Goal: Task Accomplishment & Management: Complete application form

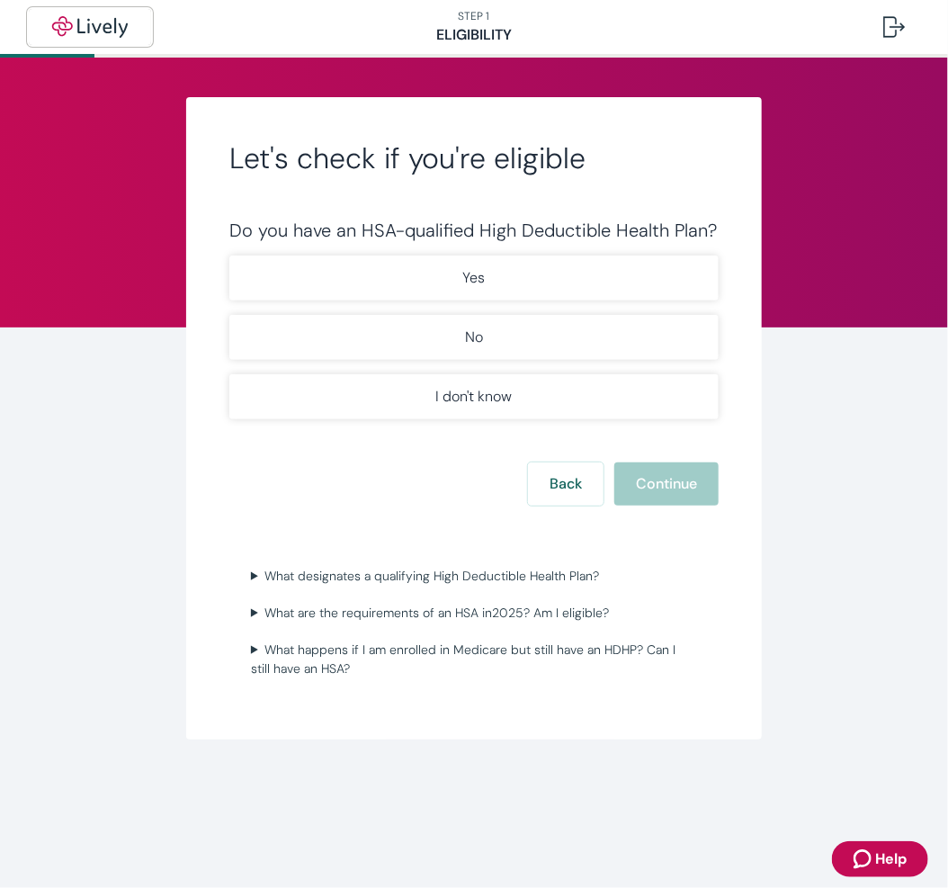
click at [67, 29] on img "button" at bounding box center [90, 27] width 101 height 22
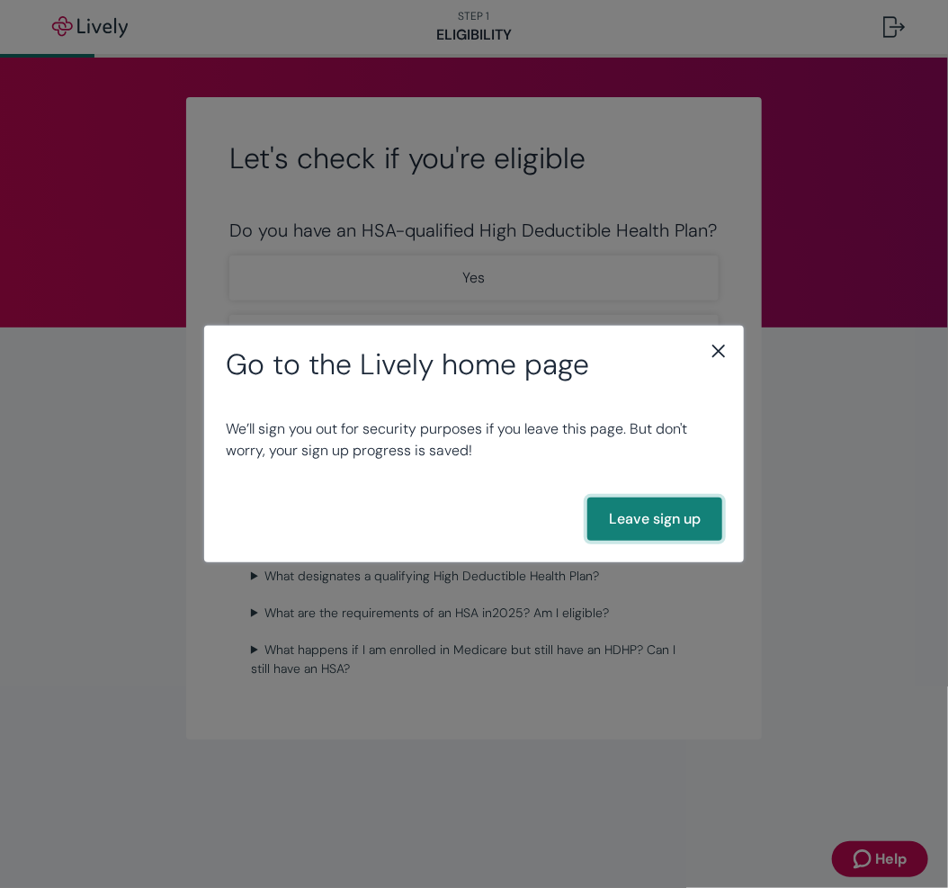
click at [670, 517] on button "Leave sign up" at bounding box center [654, 518] width 135 height 43
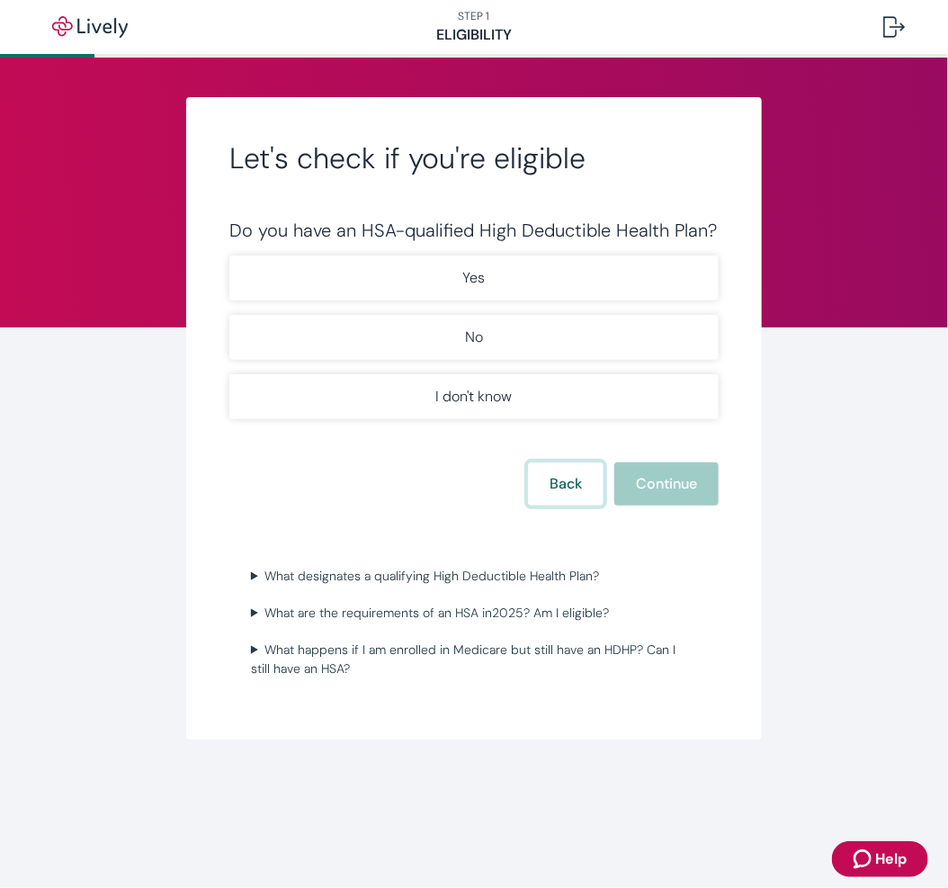
click at [565, 471] on button "Back" at bounding box center [566, 483] width 76 height 43
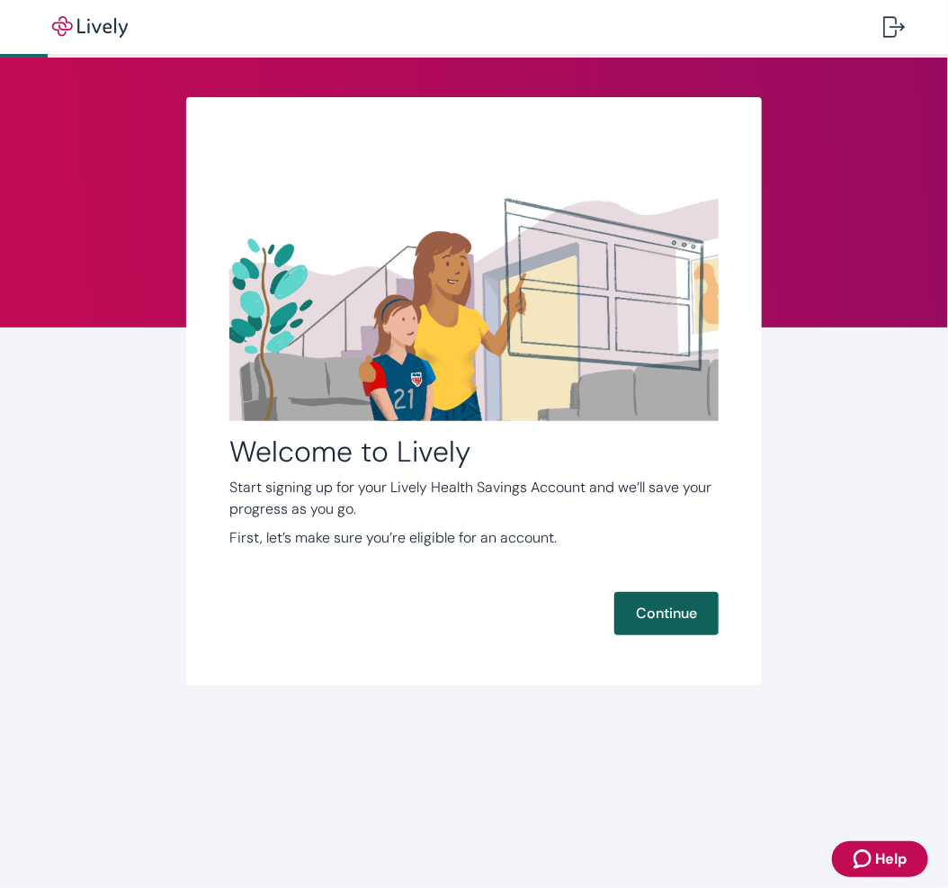
click at [673, 595] on button "Continue" at bounding box center [666, 613] width 104 height 43
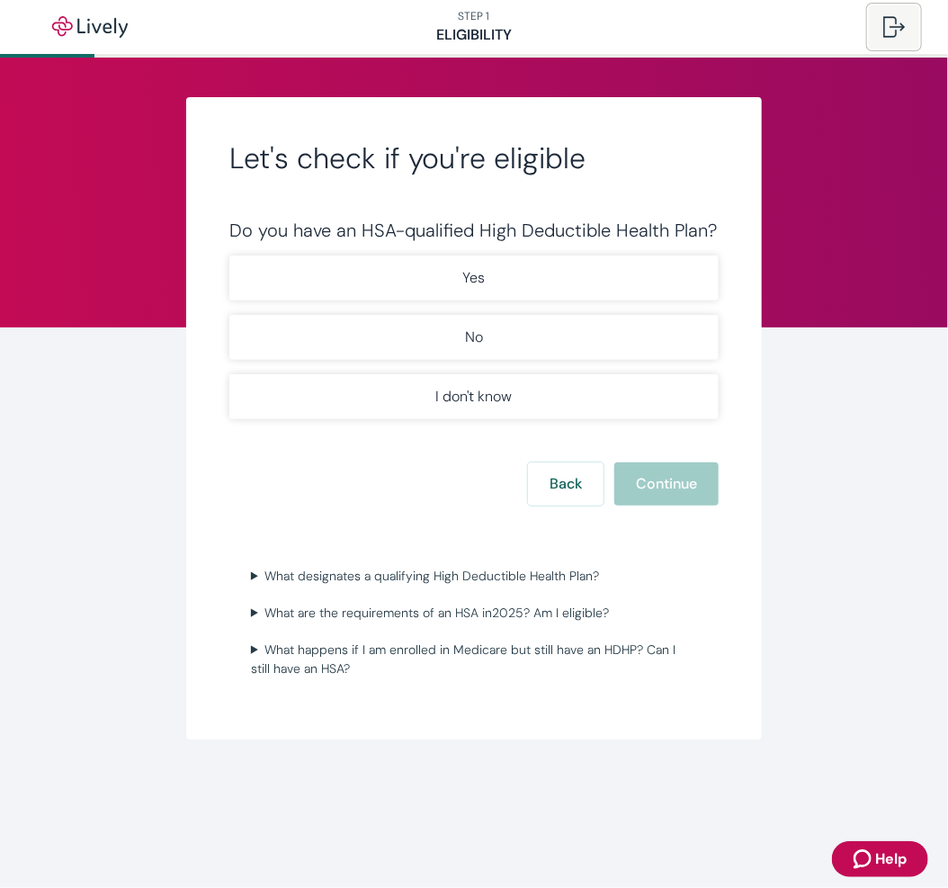
click at [888, 13] on button at bounding box center [894, 26] width 50 height 43
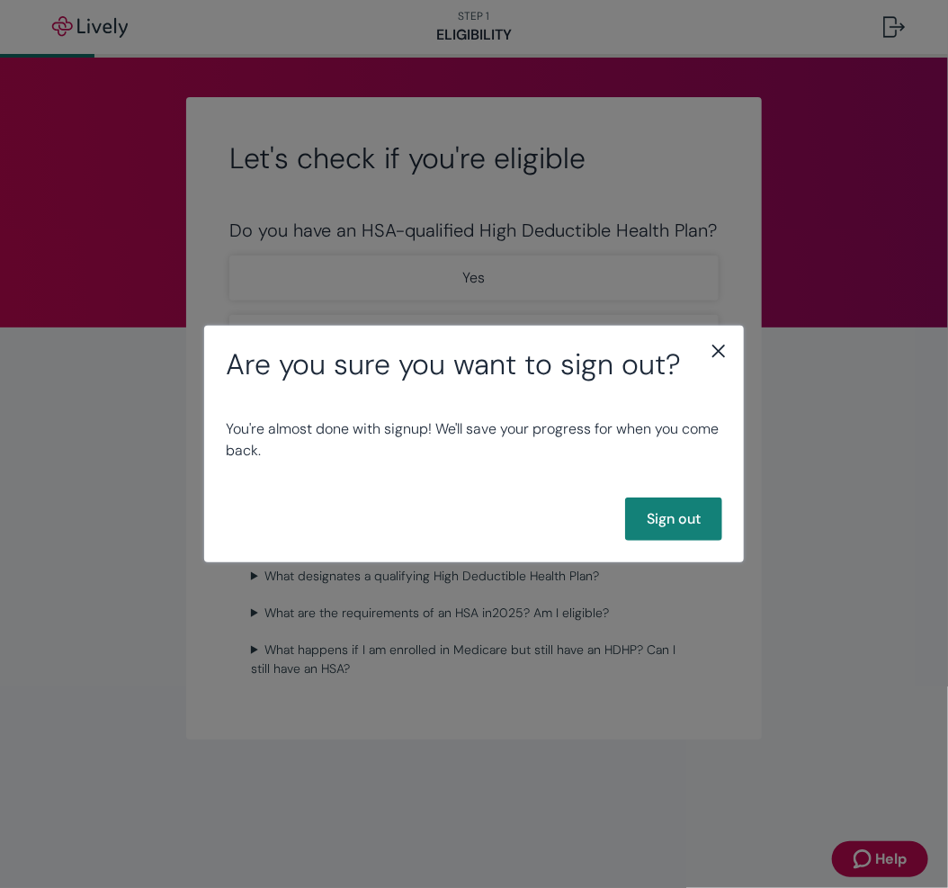
click at [669, 492] on div "You're almost done with signup! We'll save your progress for when you come back." at bounding box center [474, 439] width 540 height 115
click at [659, 518] on button "Sign out" at bounding box center [673, 518] width 97 height 43
